Goal: Navigation & Orientation: Find specific page/section

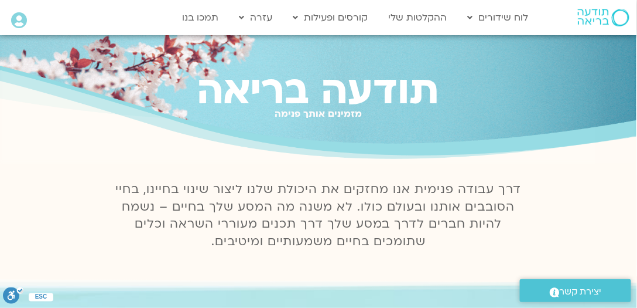
click at [21, 18] on icon at bounding box center [19, 20] width 16 height 16
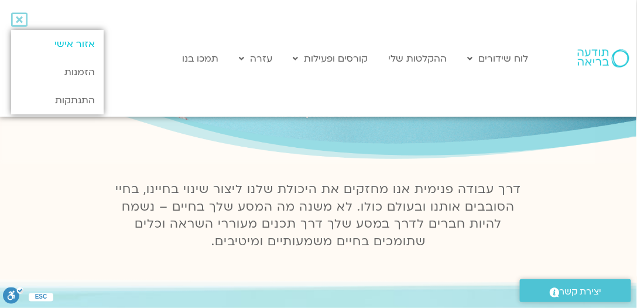
click at [84, 43] on link "אזור אישי" at bounding box center [57, 44] width 93 height 28
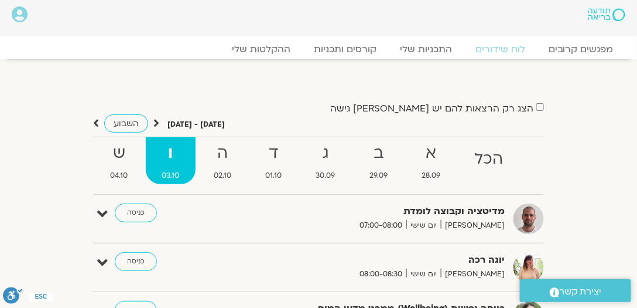
scroll to position [95, 0]
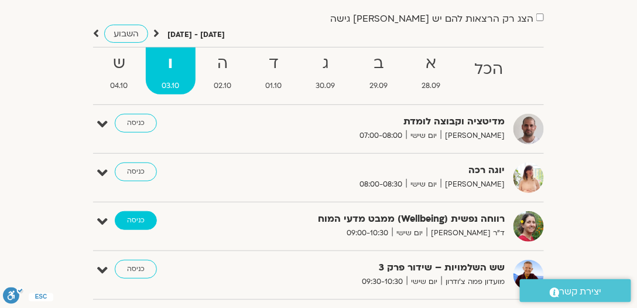
click at [139, 215] on link "כניסה" at bounding box center [136, 220] width 42 height 19
